Goal: Navigation & Orientation: Find specific page/section

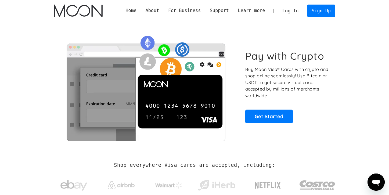
click at [294, 12] on link "Log In" at bounding box center [290, 11] width 25 height 12
